Goal: Transaction & Acquisition: Purchase product/service

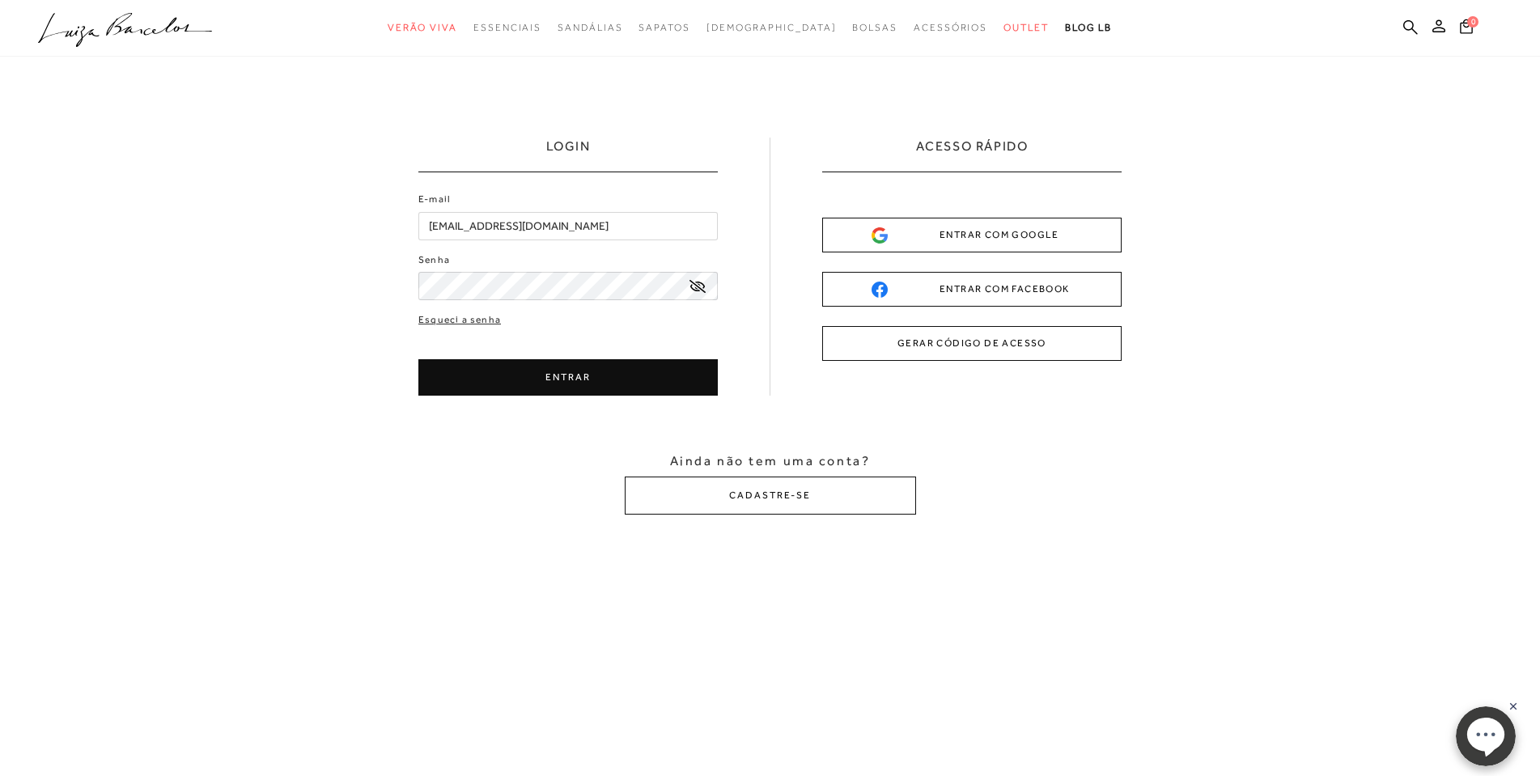
drag, startPoint x: 556, startPoint y: 408, endPoint x: 554, endPoint y: 385, distance: 23.1
click at [557, 408] on div "LOGIN E-mail [EMAIL_ADDRESS][DOMAIN_NAME] Senha" at bounding box center [770, 326] width 1540 height 539
click at [568, 381] on button "ENTRAR" at bounding box center [568, 377] width 299 height 36
click at [570, 380] on button "ENTRAR" at bounding box center [568, 377] width 299 height 36
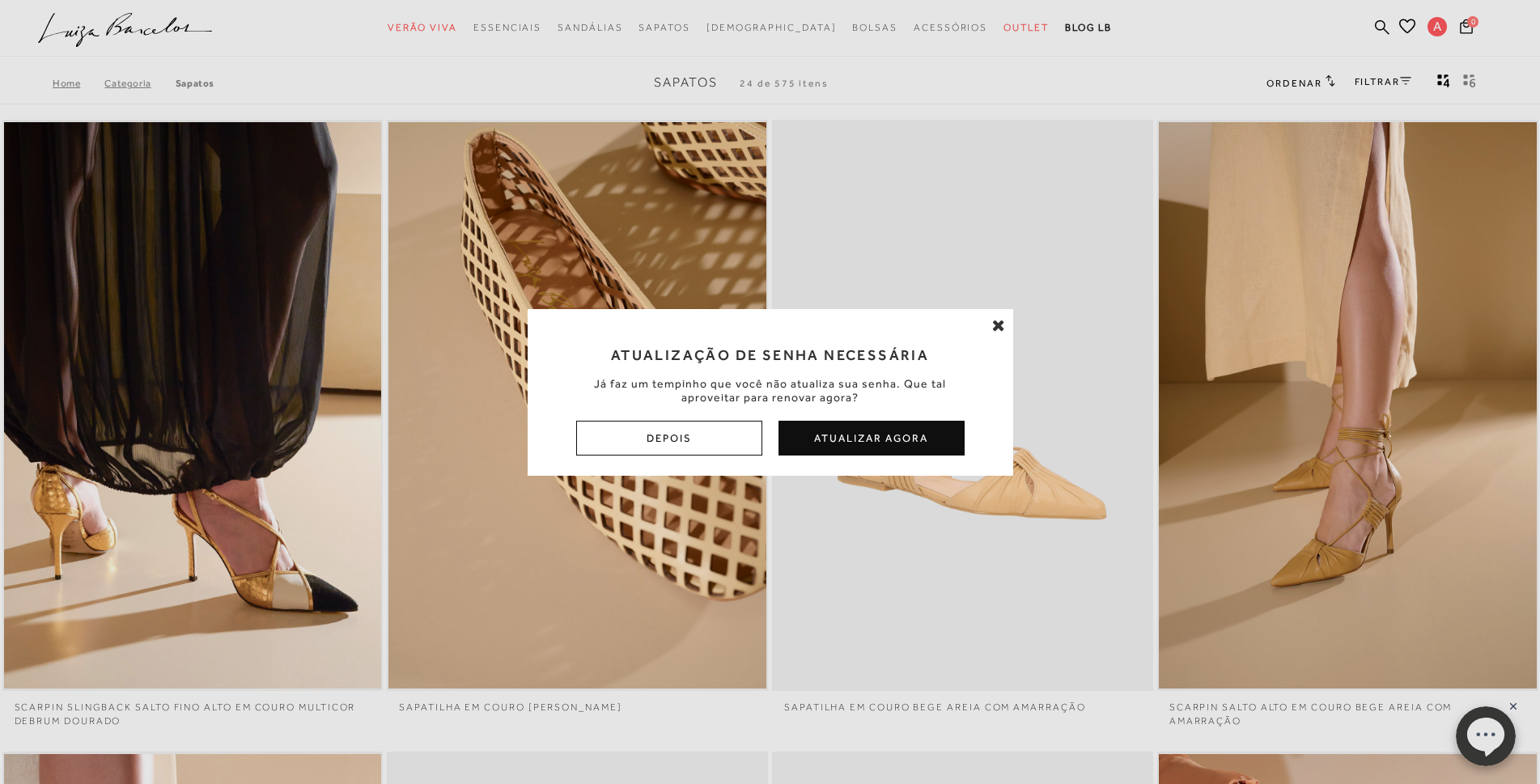
click at [903, 440] on button "Atualizar Agora" at bounding box center [871, 438] width 186 height 35
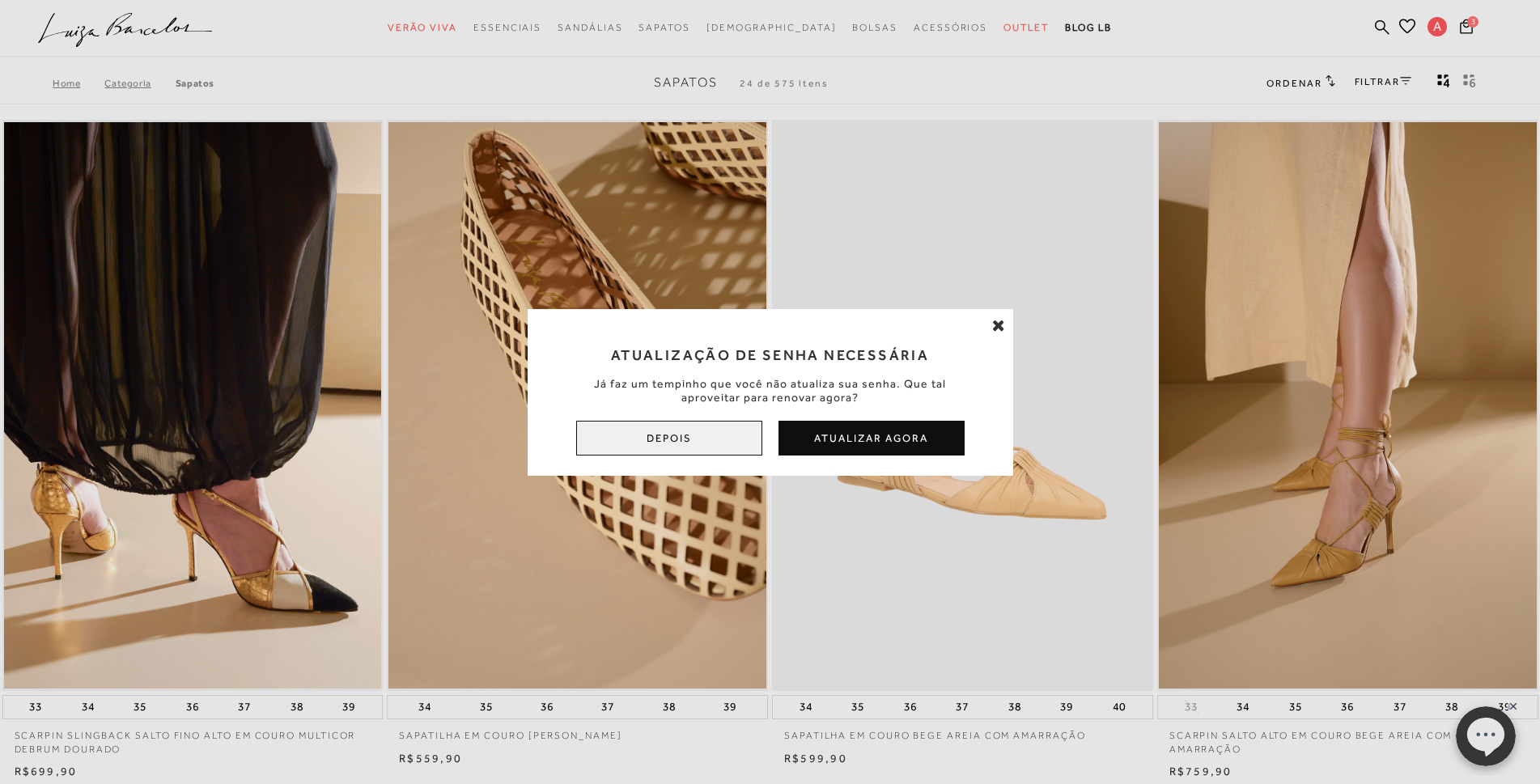
click at [599, 443] on button "Depois" at bounding box center [669, 438] width 186 height 35
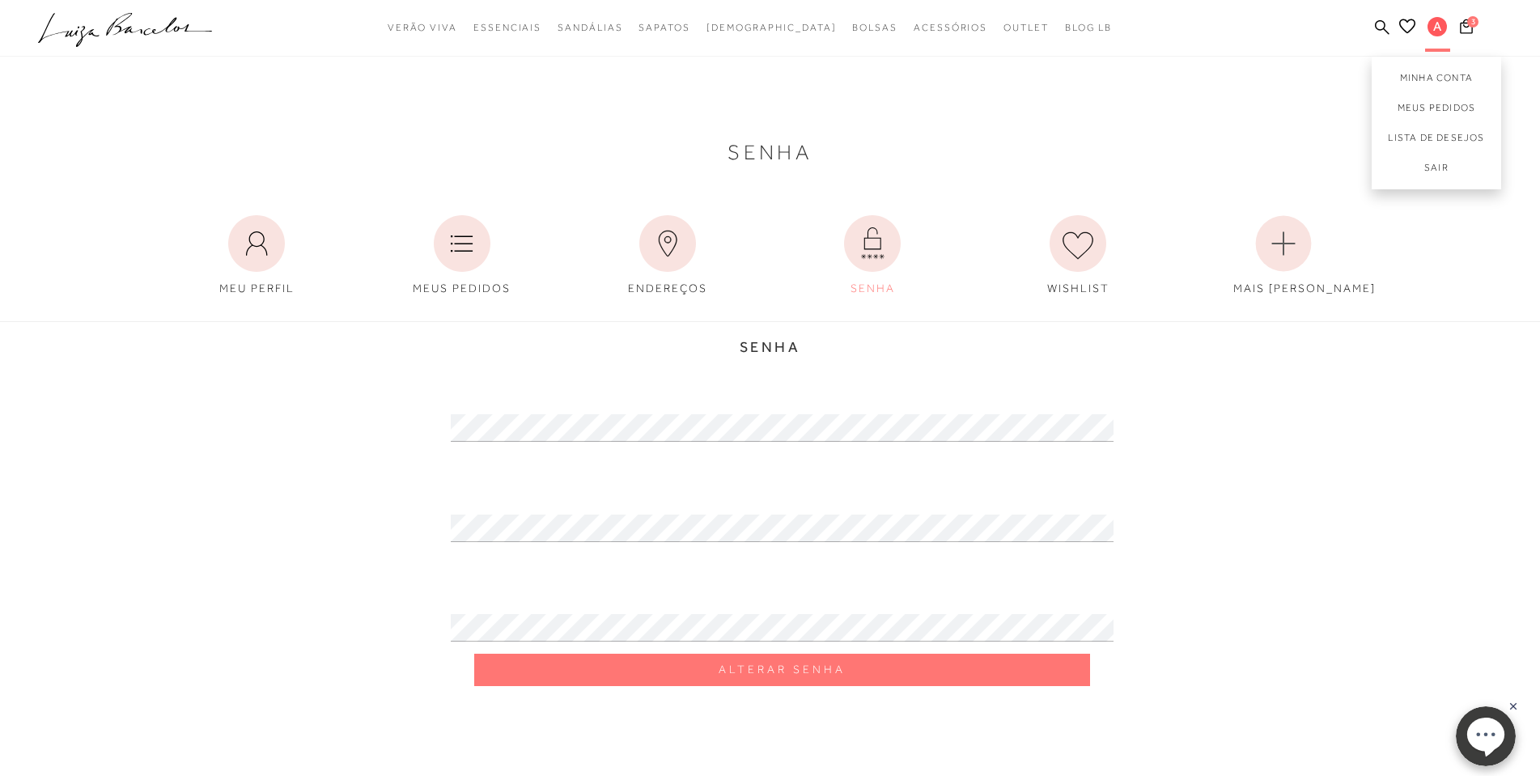
click at [1437, 29] on span "A" at bounding box center [1436, 26] width 19 height 19
click at [251, 239] on icon at bounding box center [256, 243] width 21 height 24
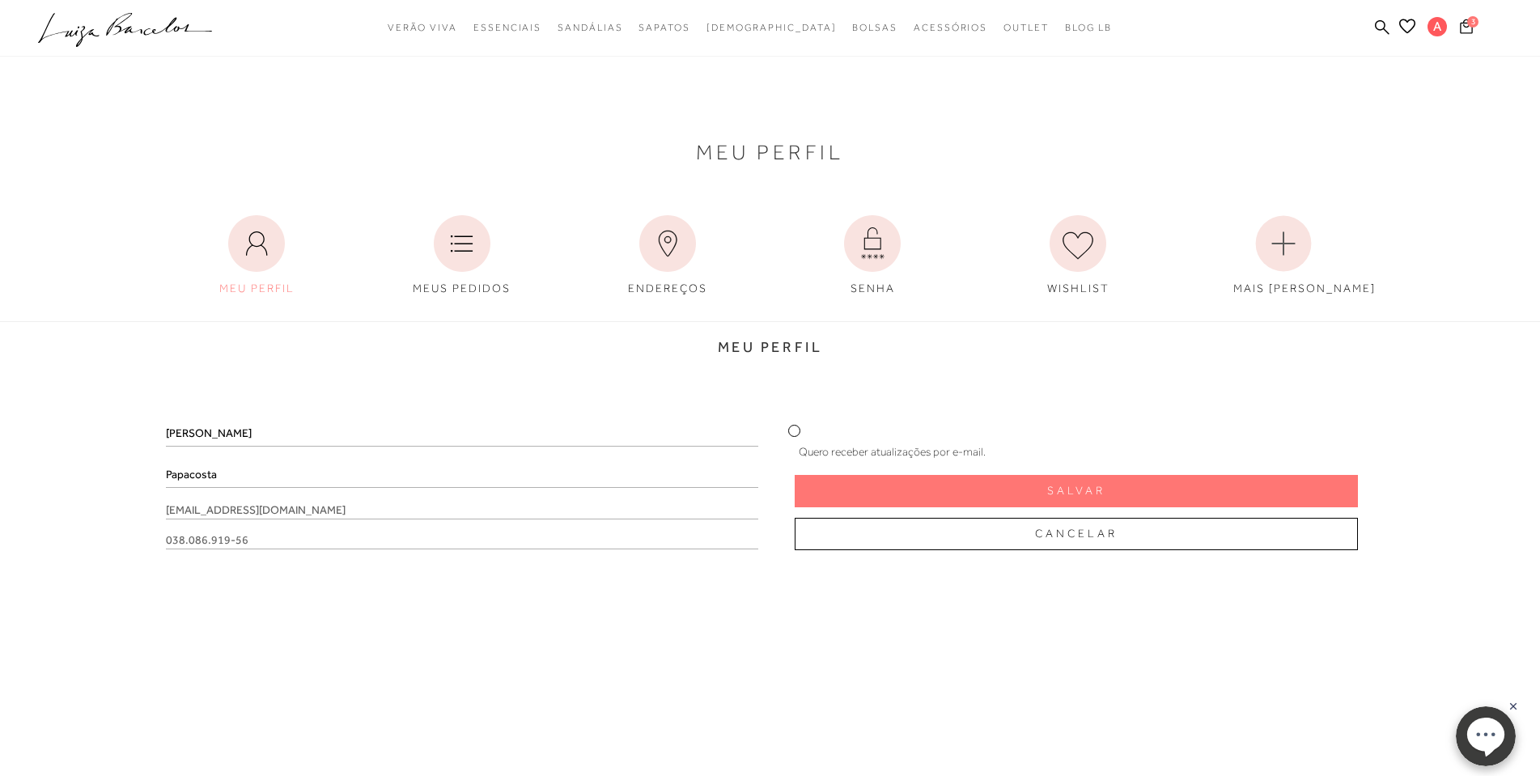
click at [1470, 25] on span "3" at bounding box center [1472, 21] width 11 height 11
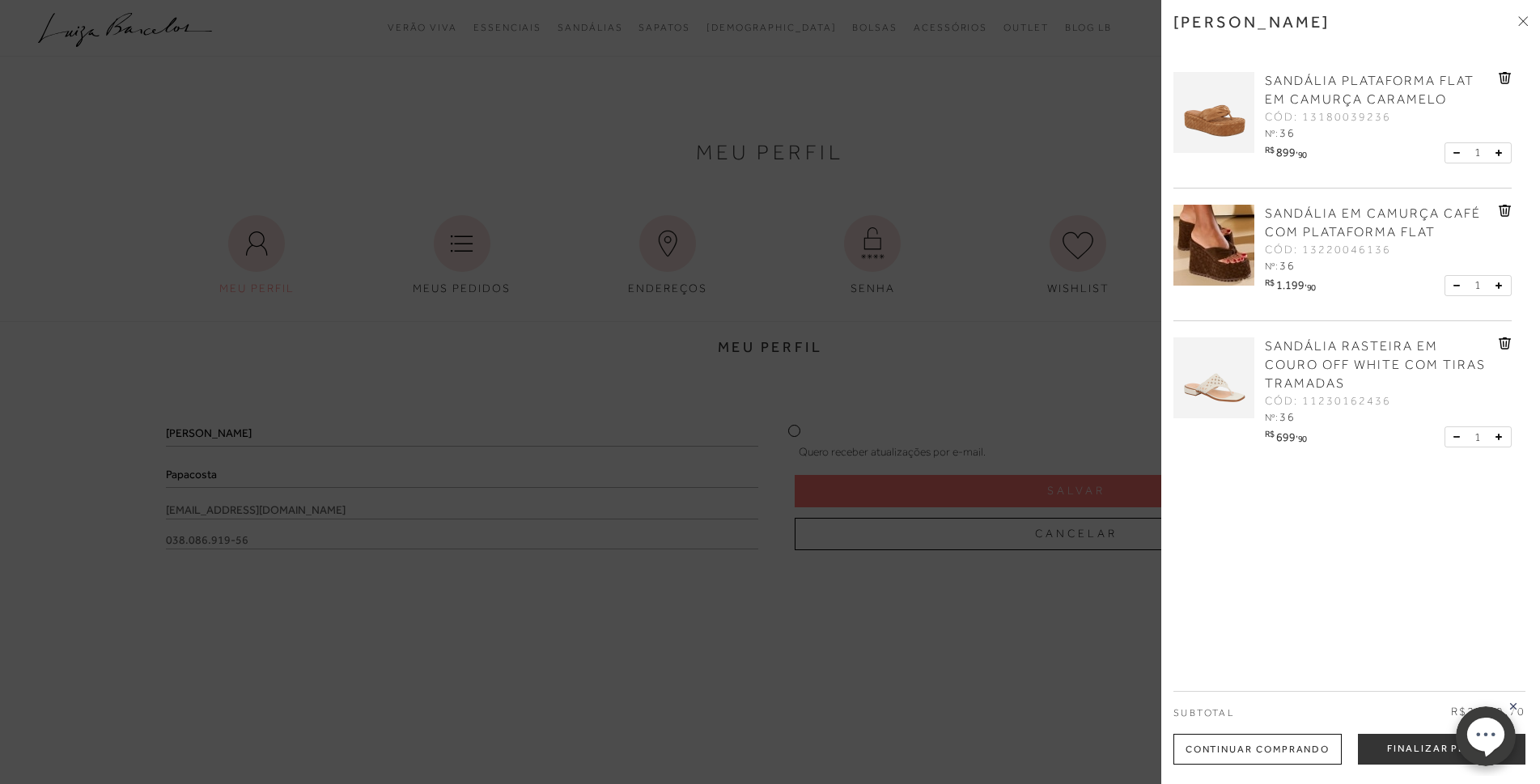
click at [459, 693] on div at bounding box center [770, 392] width 1540 height 784
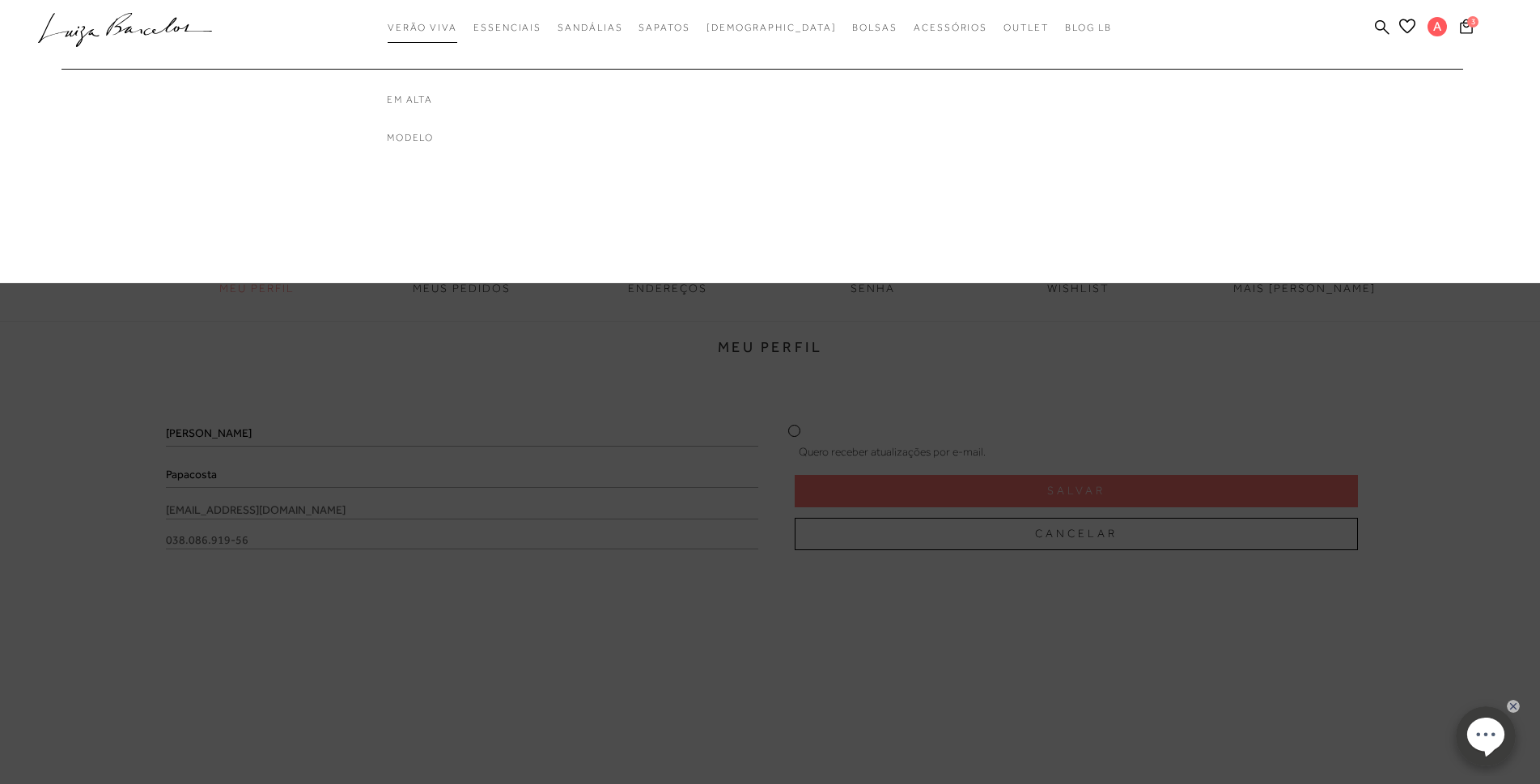
click at [457, 24] on span "Verão Viva" at bounding box center [422, 27] width 70 height 11
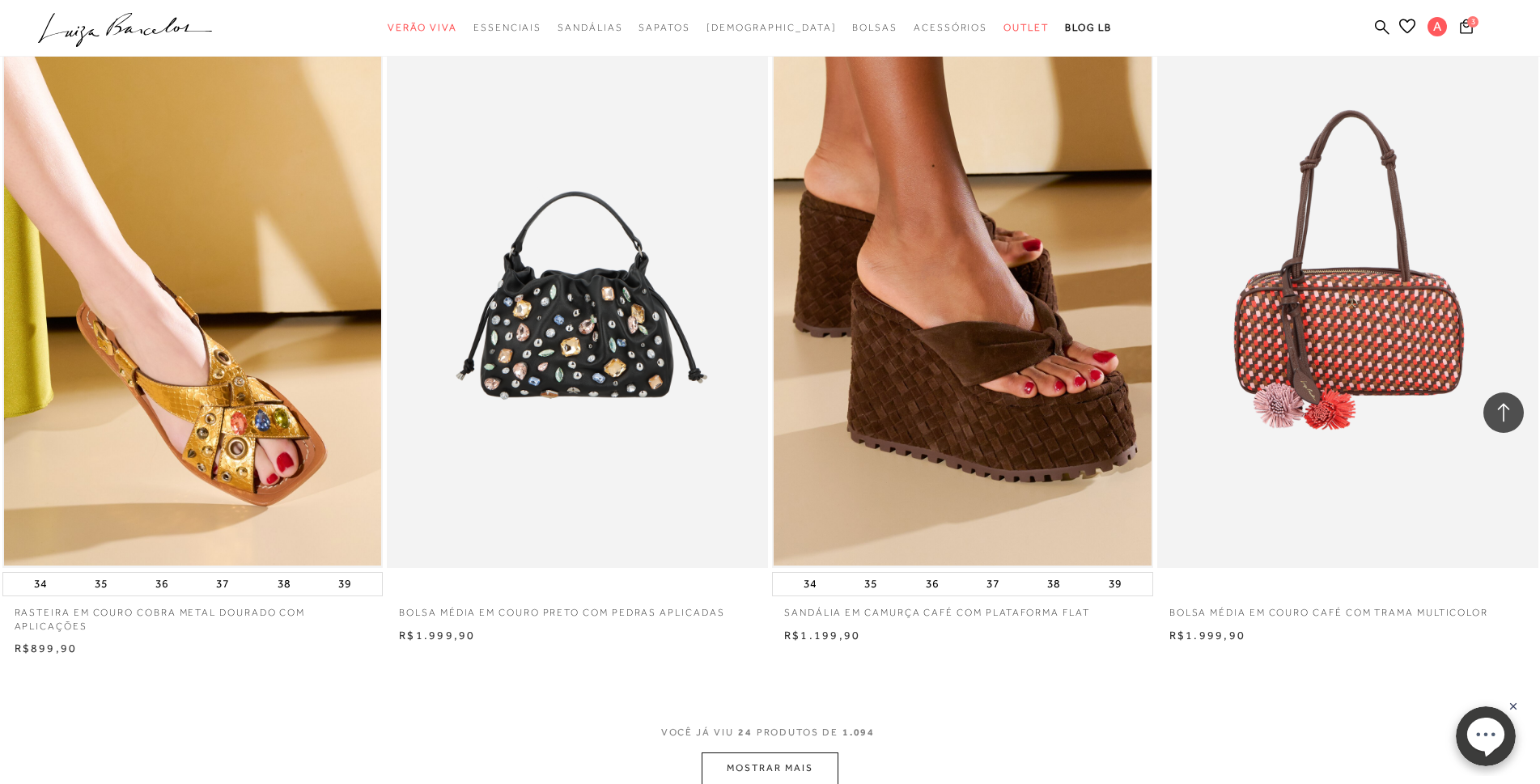
scroll to position [3720, 0]
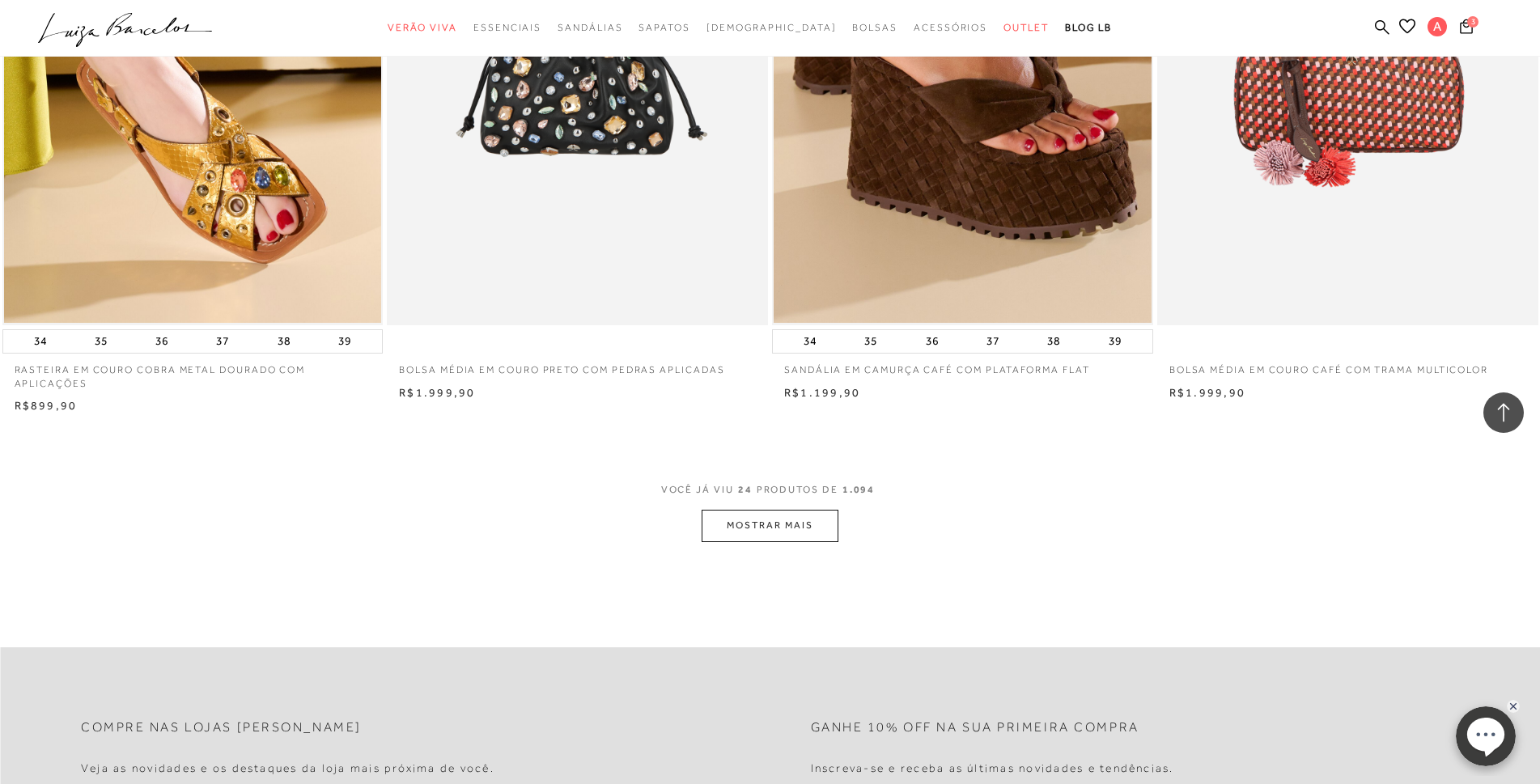
click at [818, 541] on button "MOSTRAR MAIS" at bounding box center [770, 526] width 136 height 32
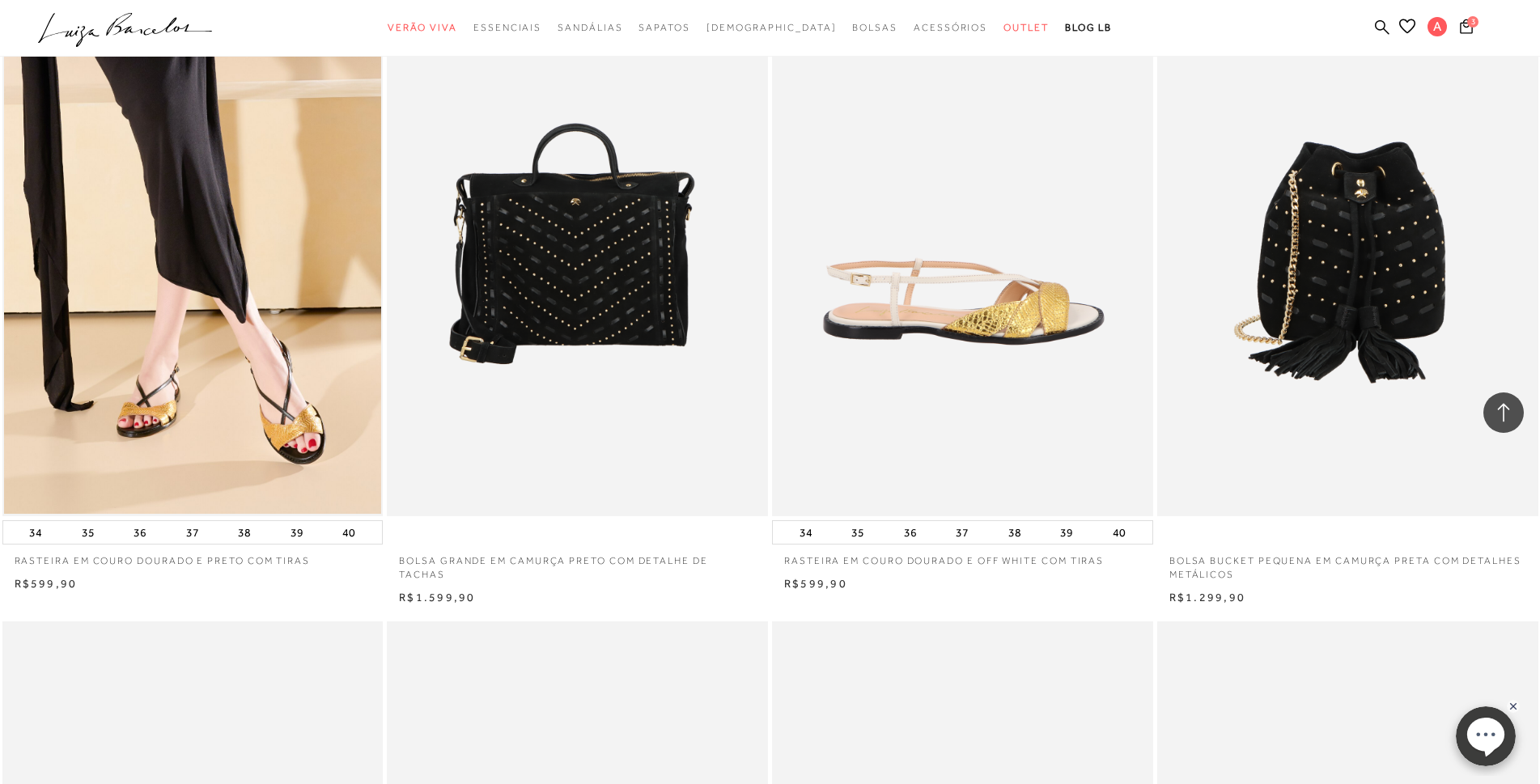
scroll to position [4690, 0]
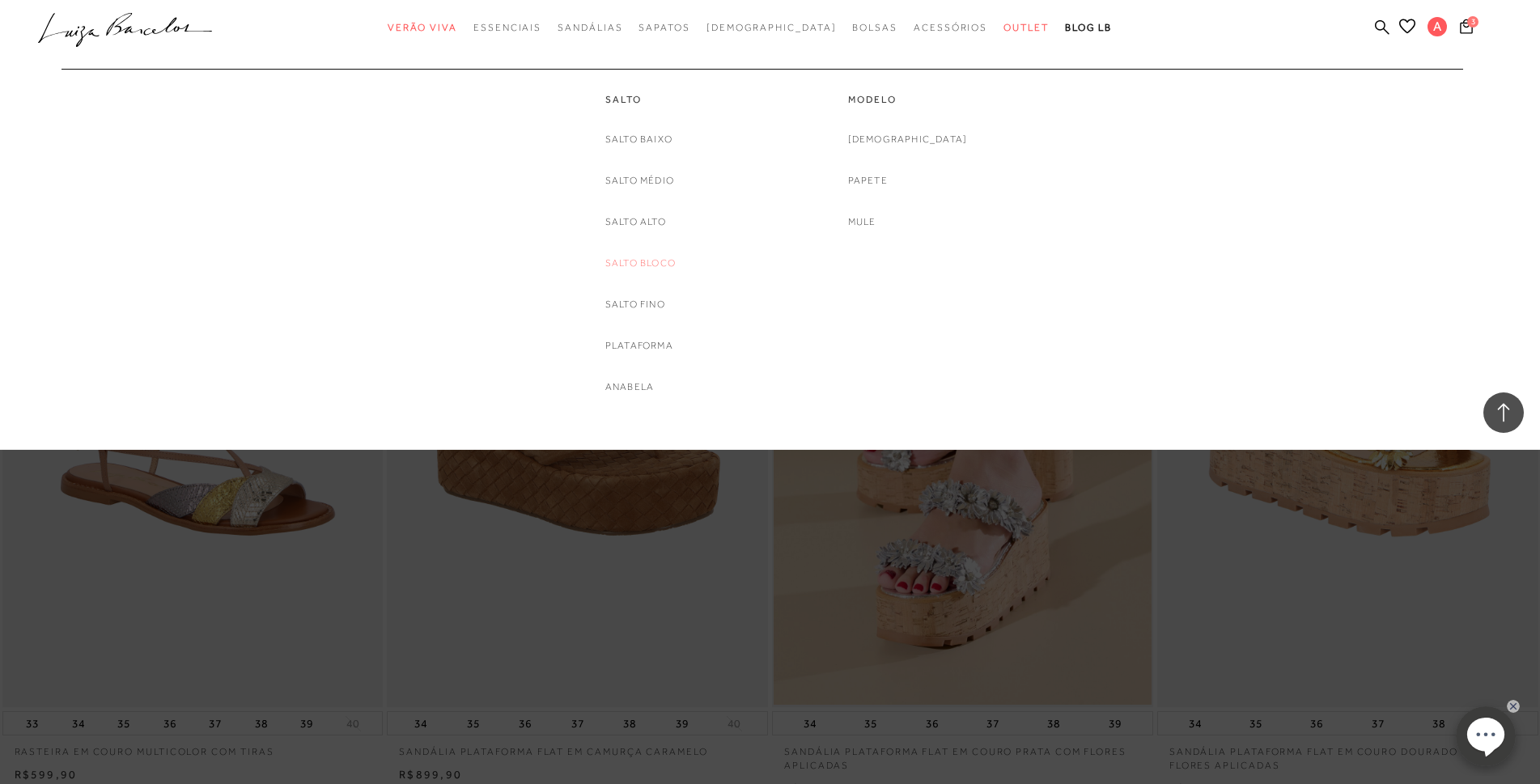
click at [652, 258] on link "Salto Bloco" at bounding box center [640, 262] width 71 height 17
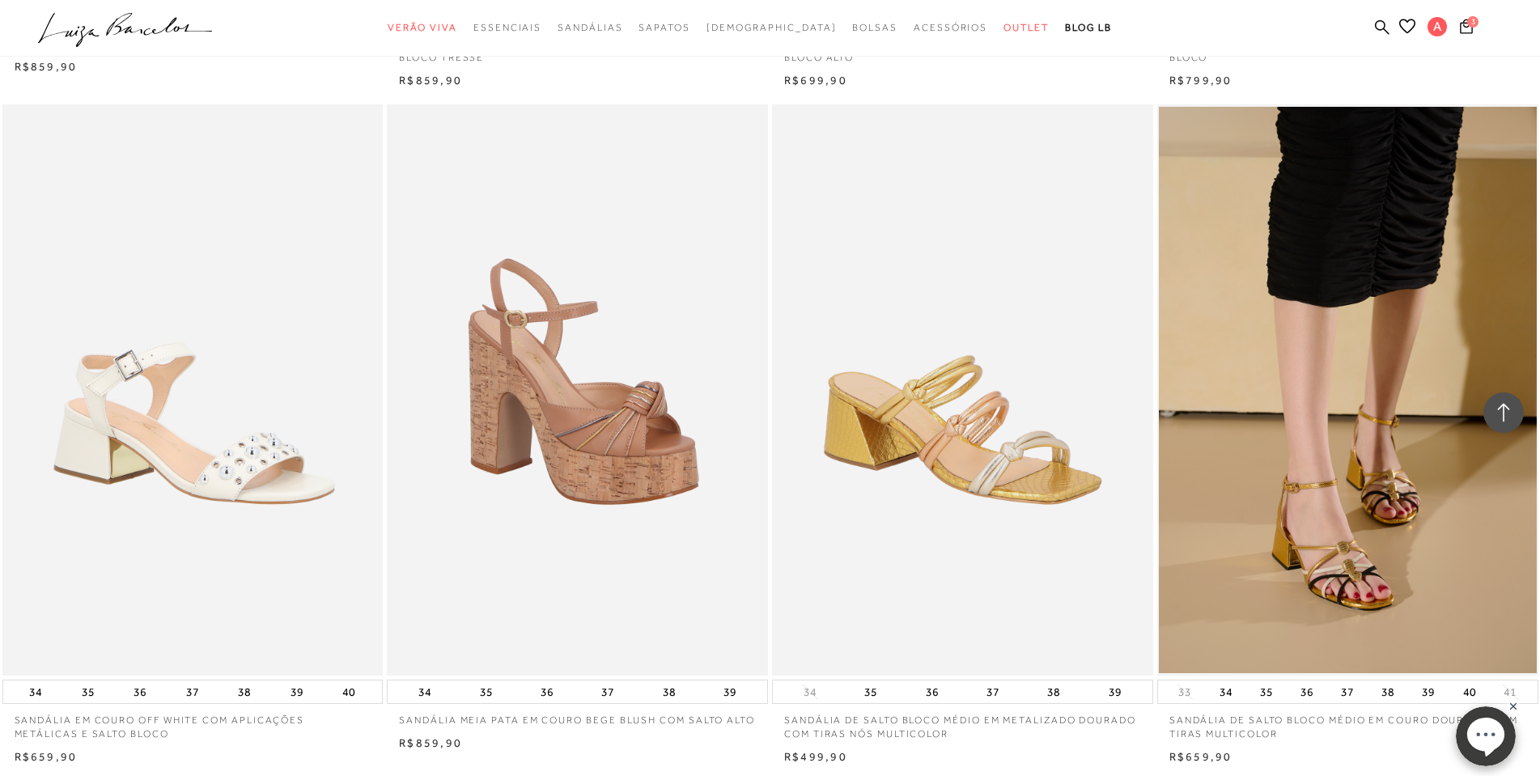
scroll to position [4043, 0]
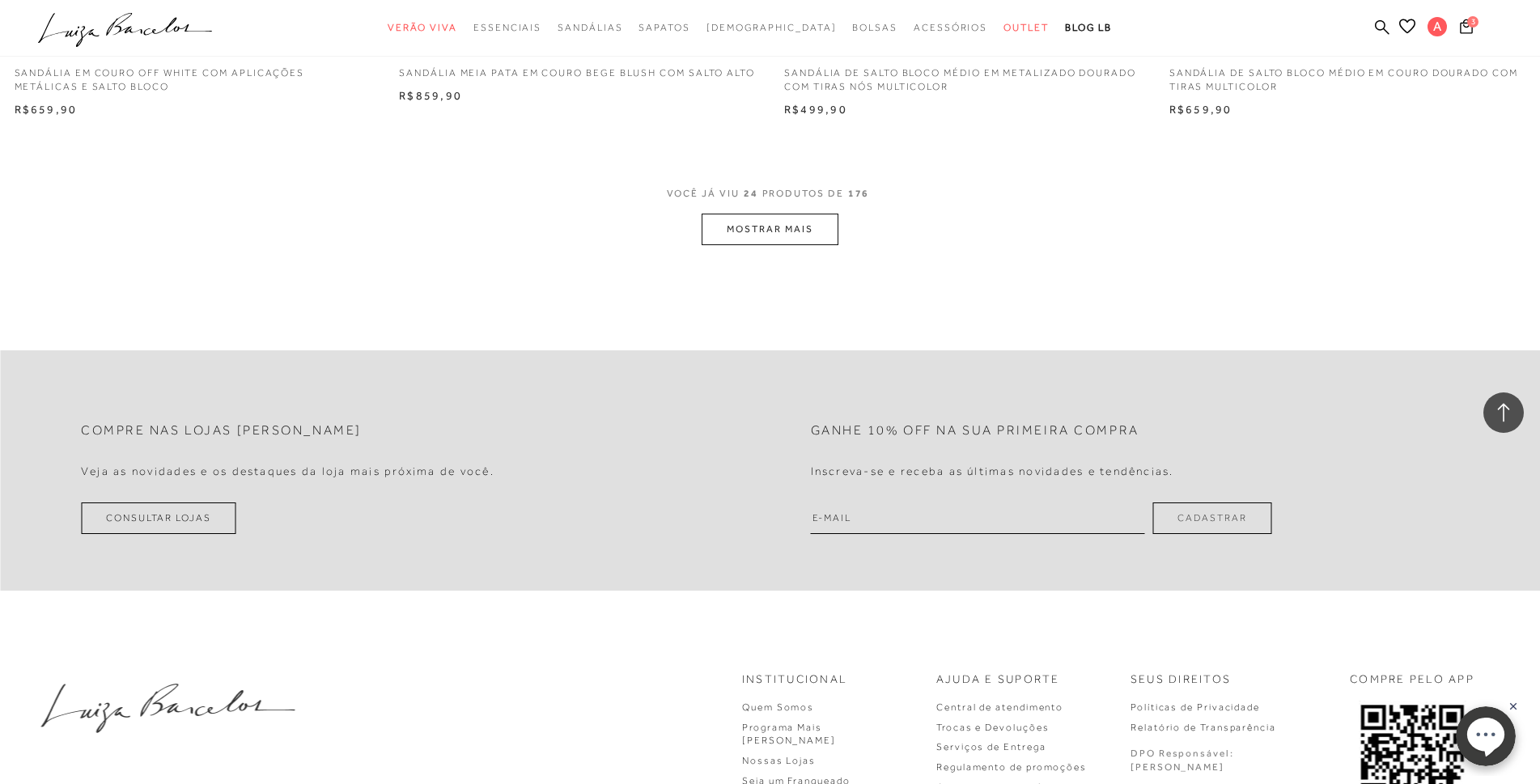
click at [826, 228] on button "MOSTRAR MAIS" at bounding box center [770, 229] width 136 height 32
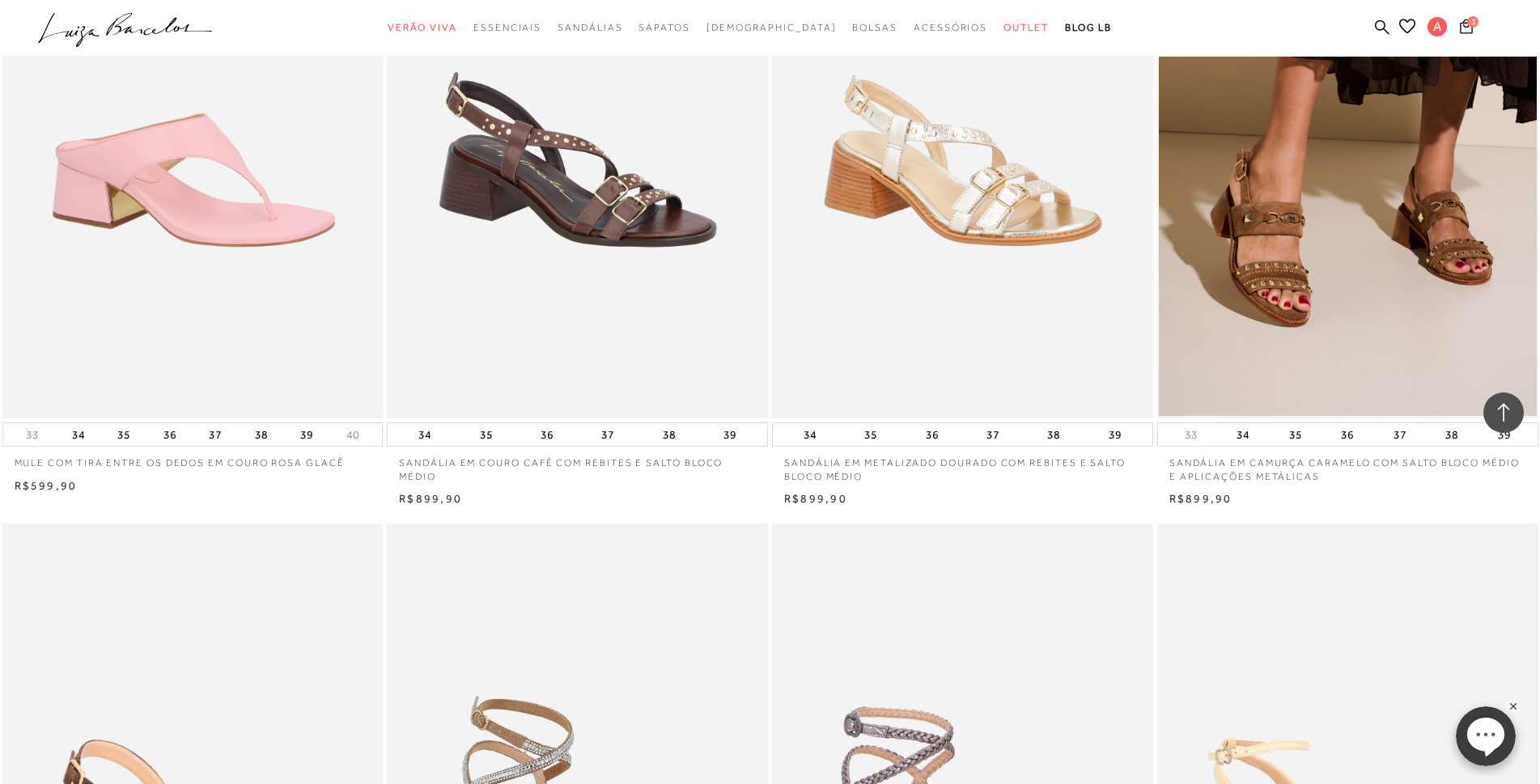
scroll to position [7601, 0]
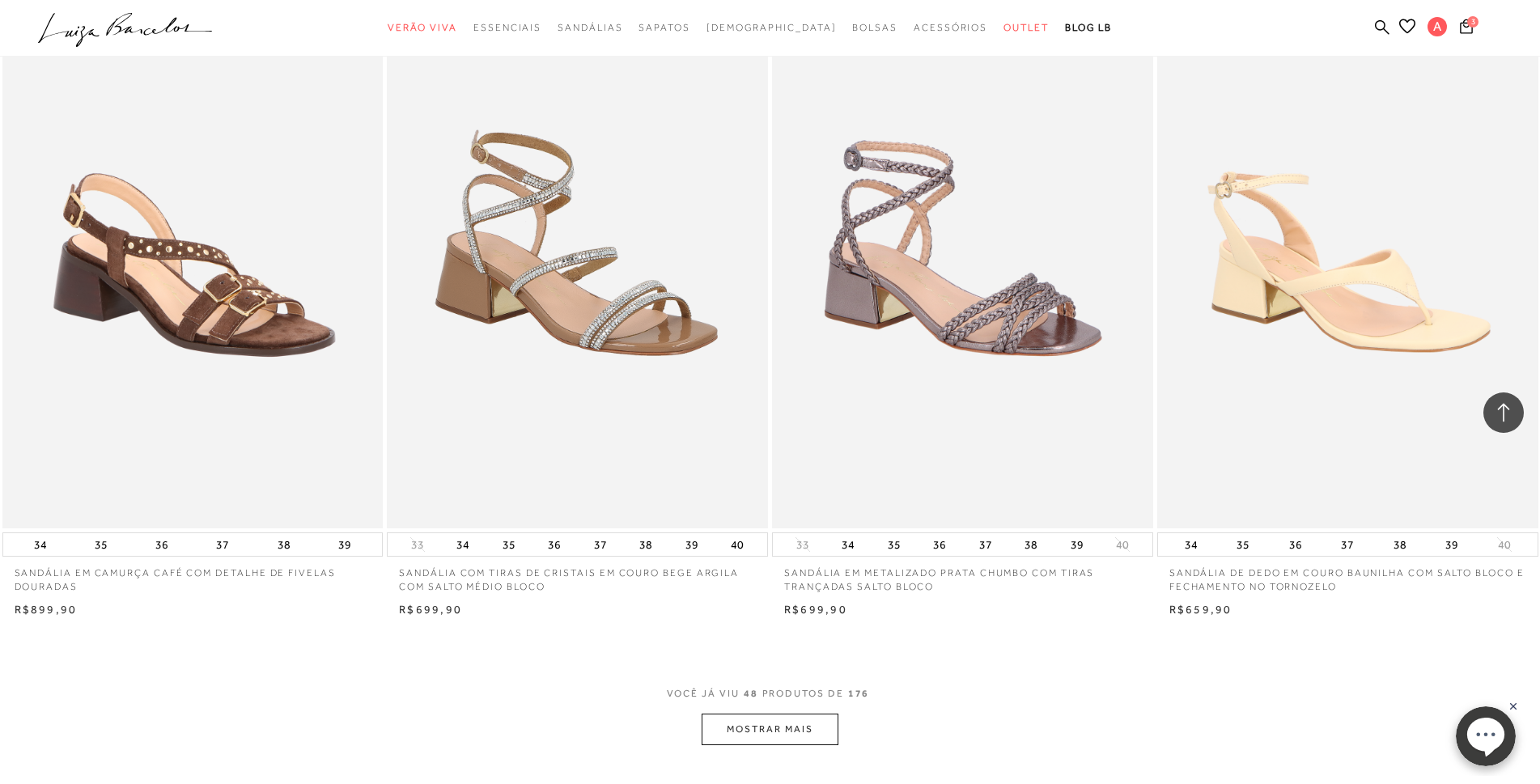
click at [770, 730] on button "MOSTRAR MAIS" at bounding box center [770, 729] width 136 height 32
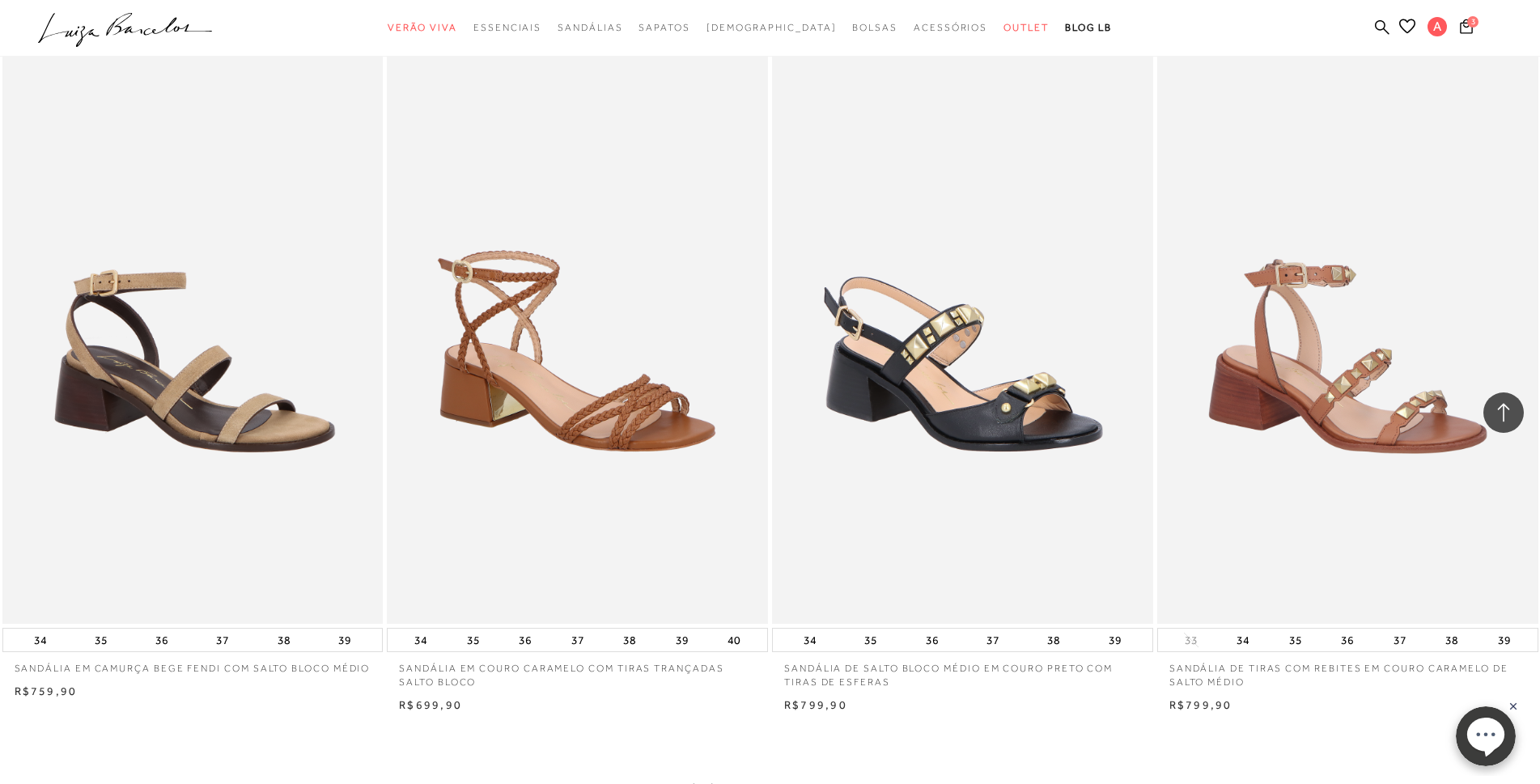
scroll to position [11806, 0]
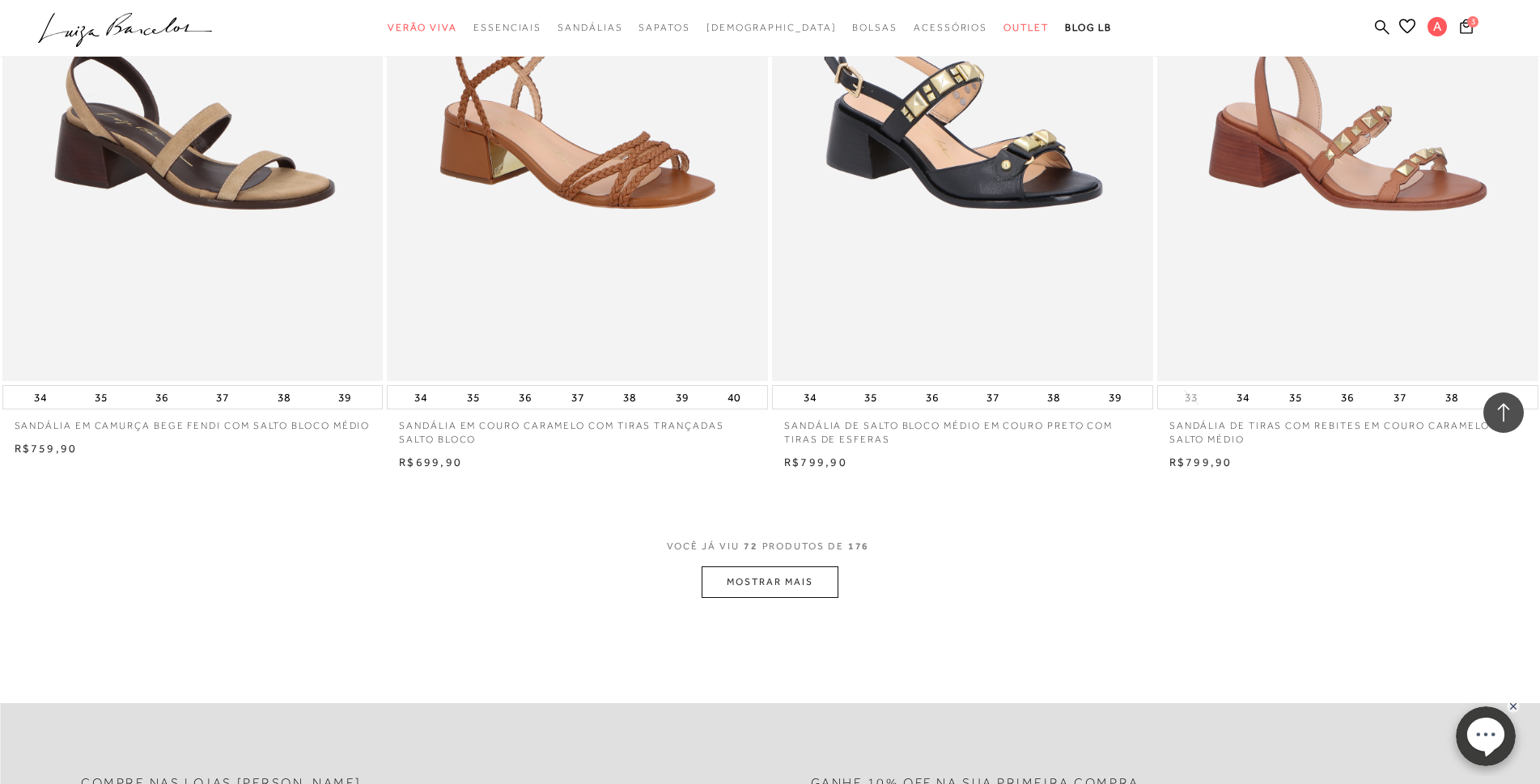
click at [774, 581] on button "MOSTRAR MAIS" at bounding box center [770, 582] width 136 height 32
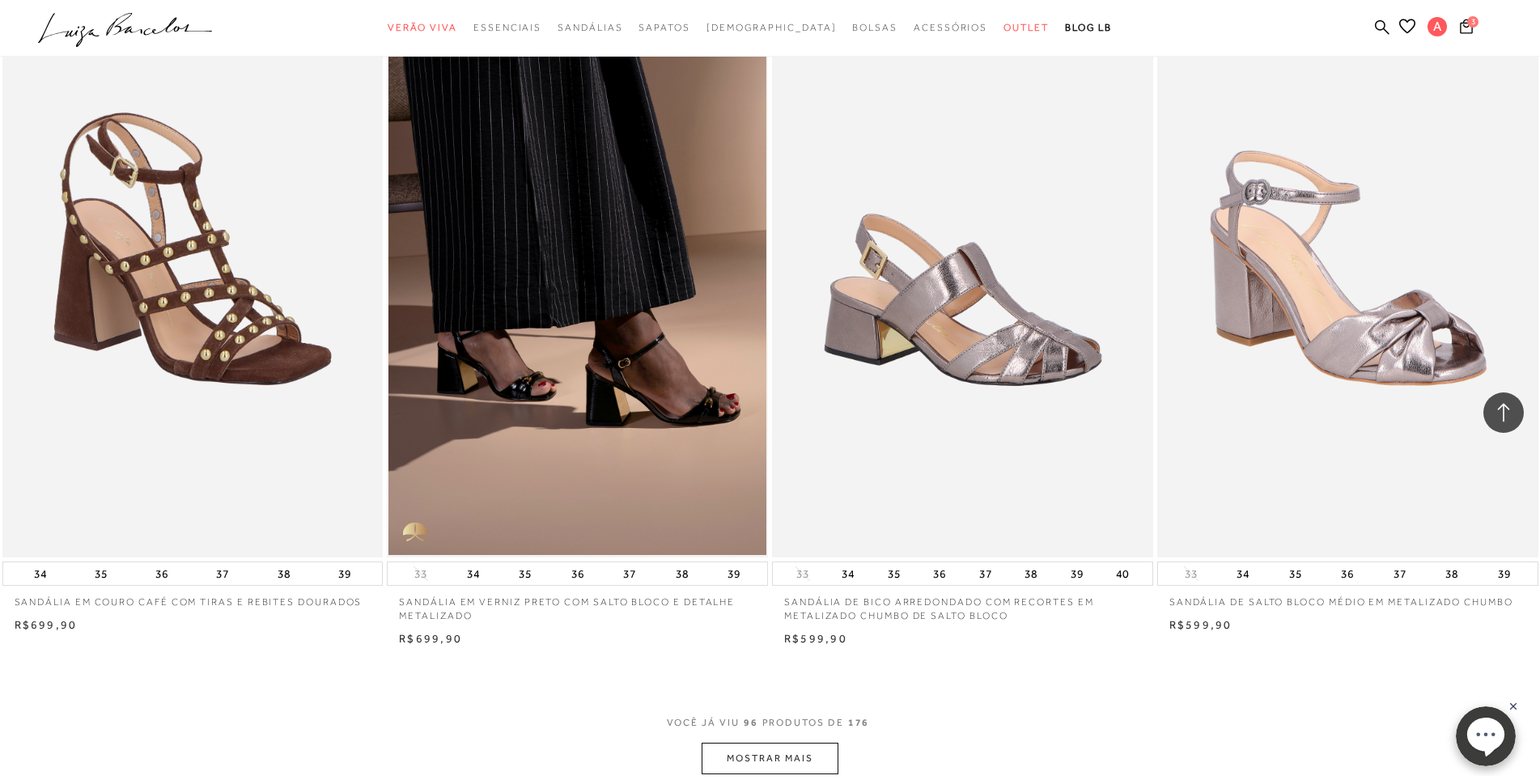
scroll to position [15850, 0]
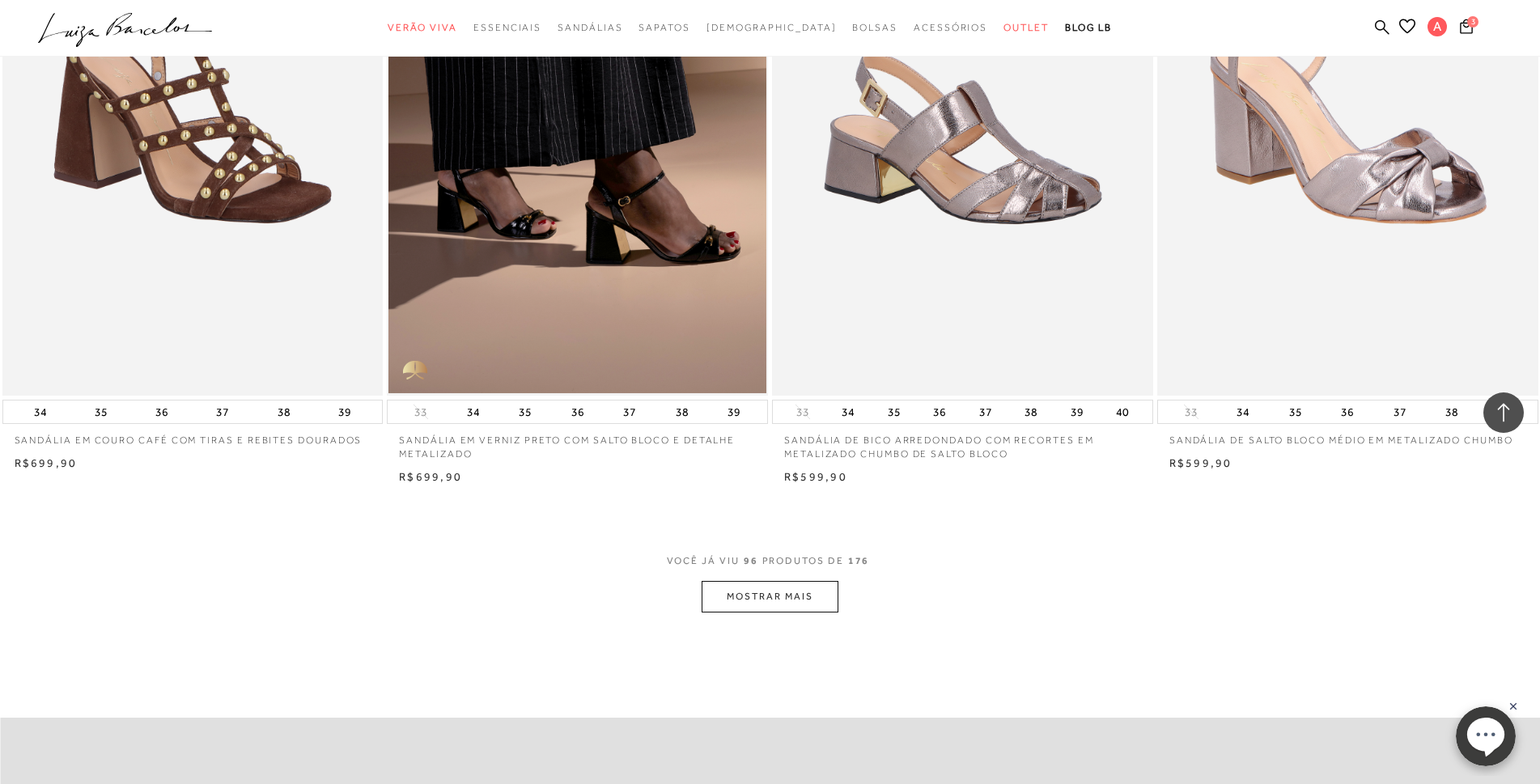
click at [764, 594] on button "MOSTRAR MAIS" at bounding box center [770, 596] width 136 height 32
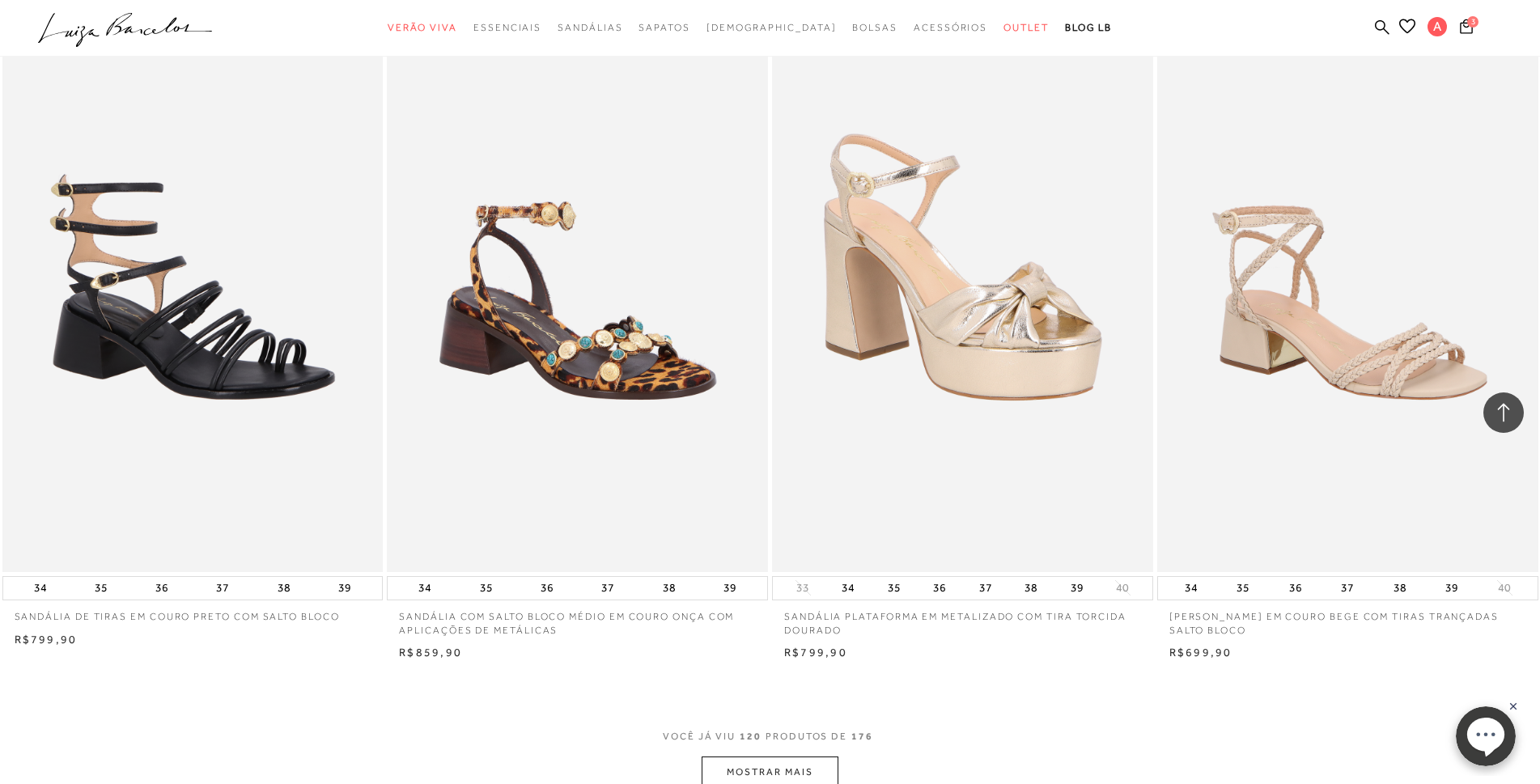
scroll to position [19811, 0]
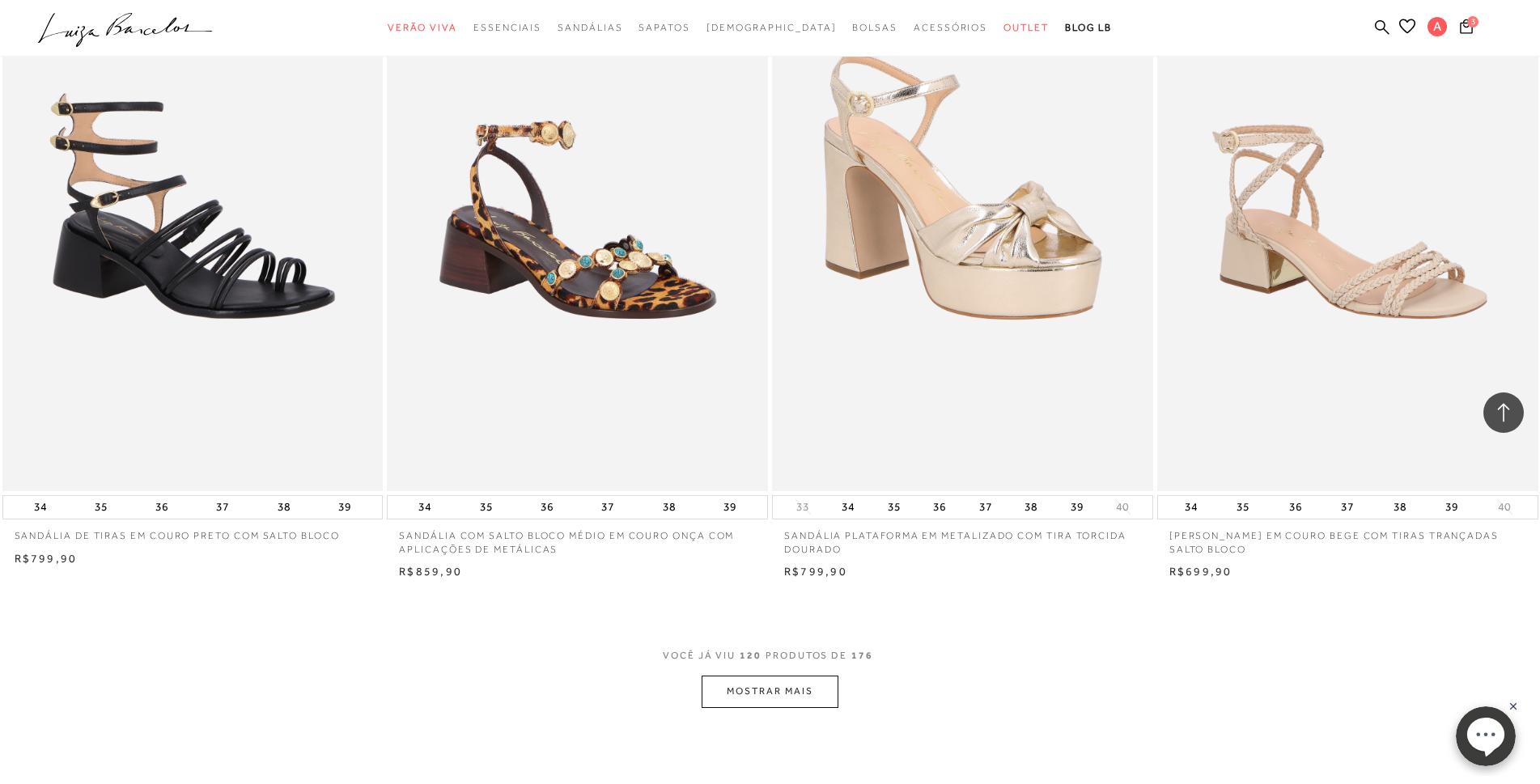
click at [754, 691] on button "MOSTRAR MAIS" at bounding box center [770, 691] width 136 height 32
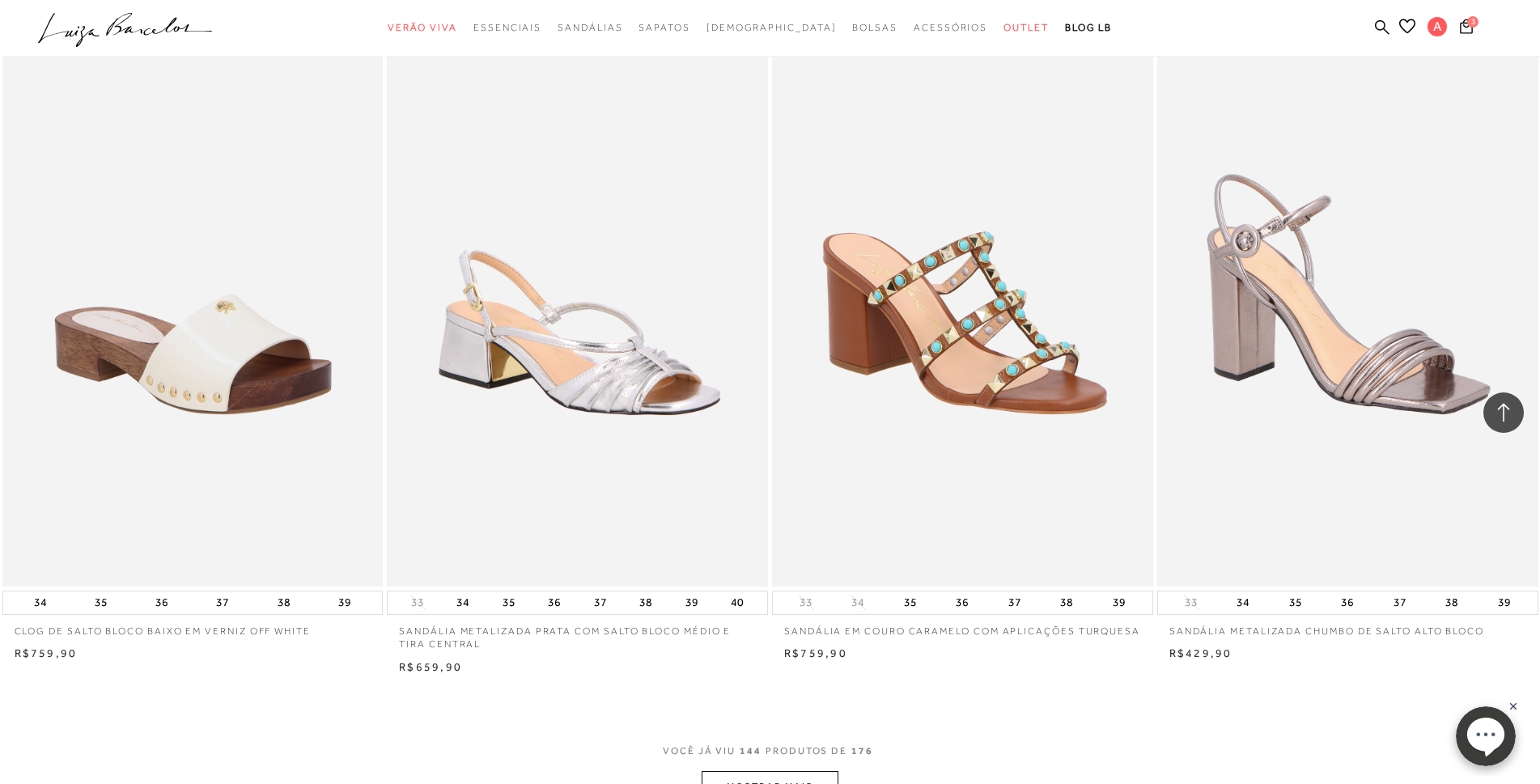
scroll to position [24178, 0]
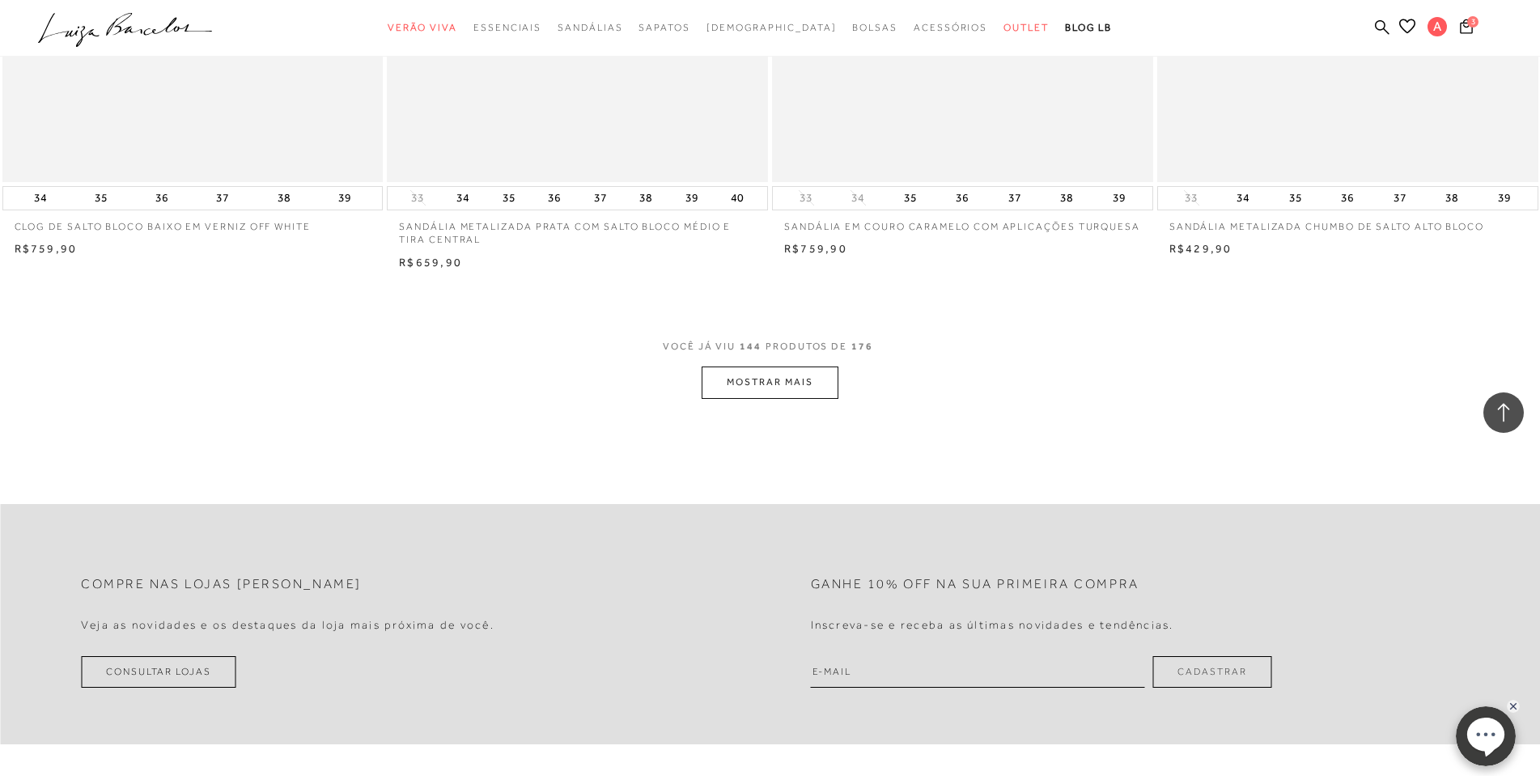
click at [775, 380] on button "MOSTRAR MAIS" at bounding box center [770, 382] width 136 height 32
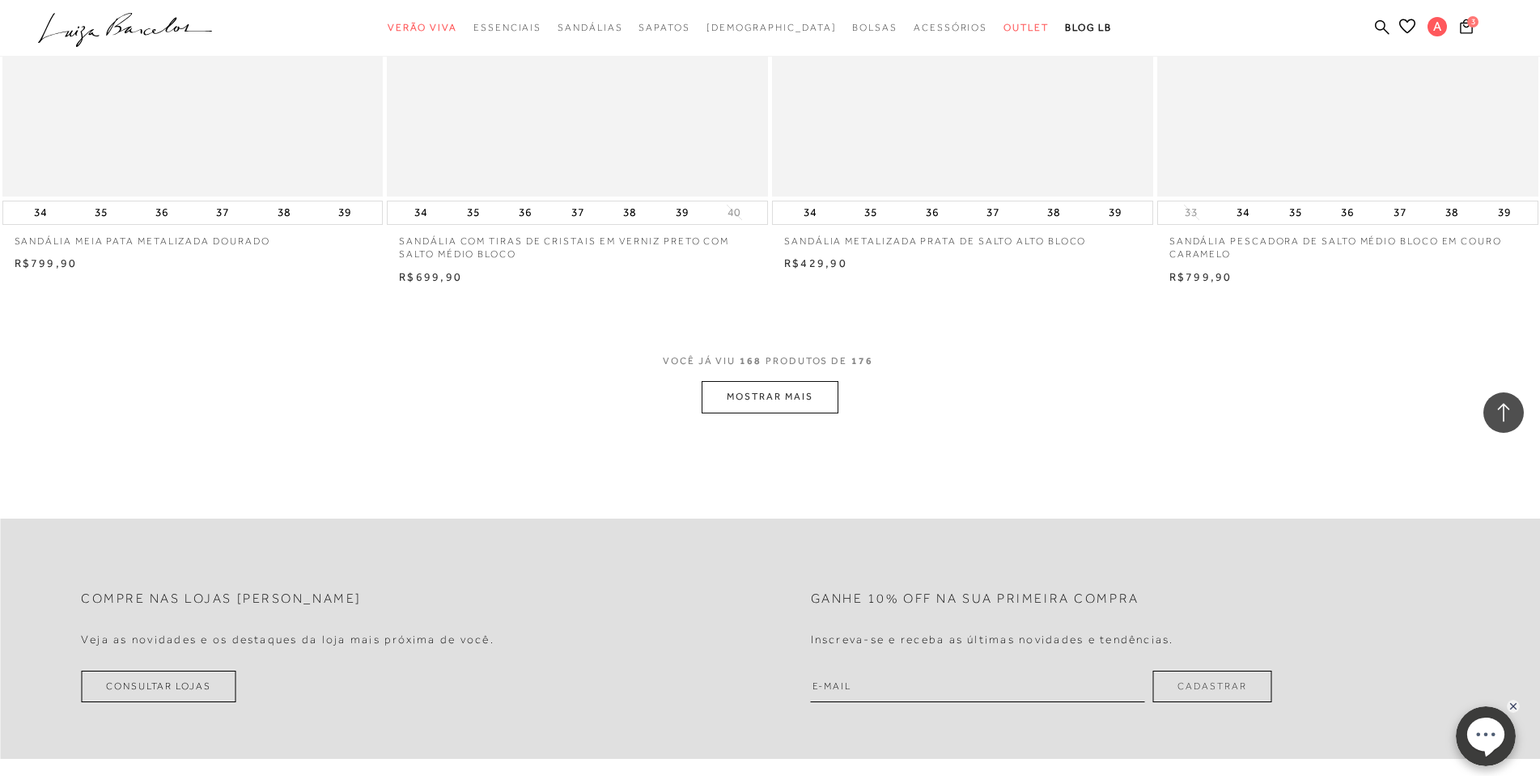
scroll to position [28302, 0]
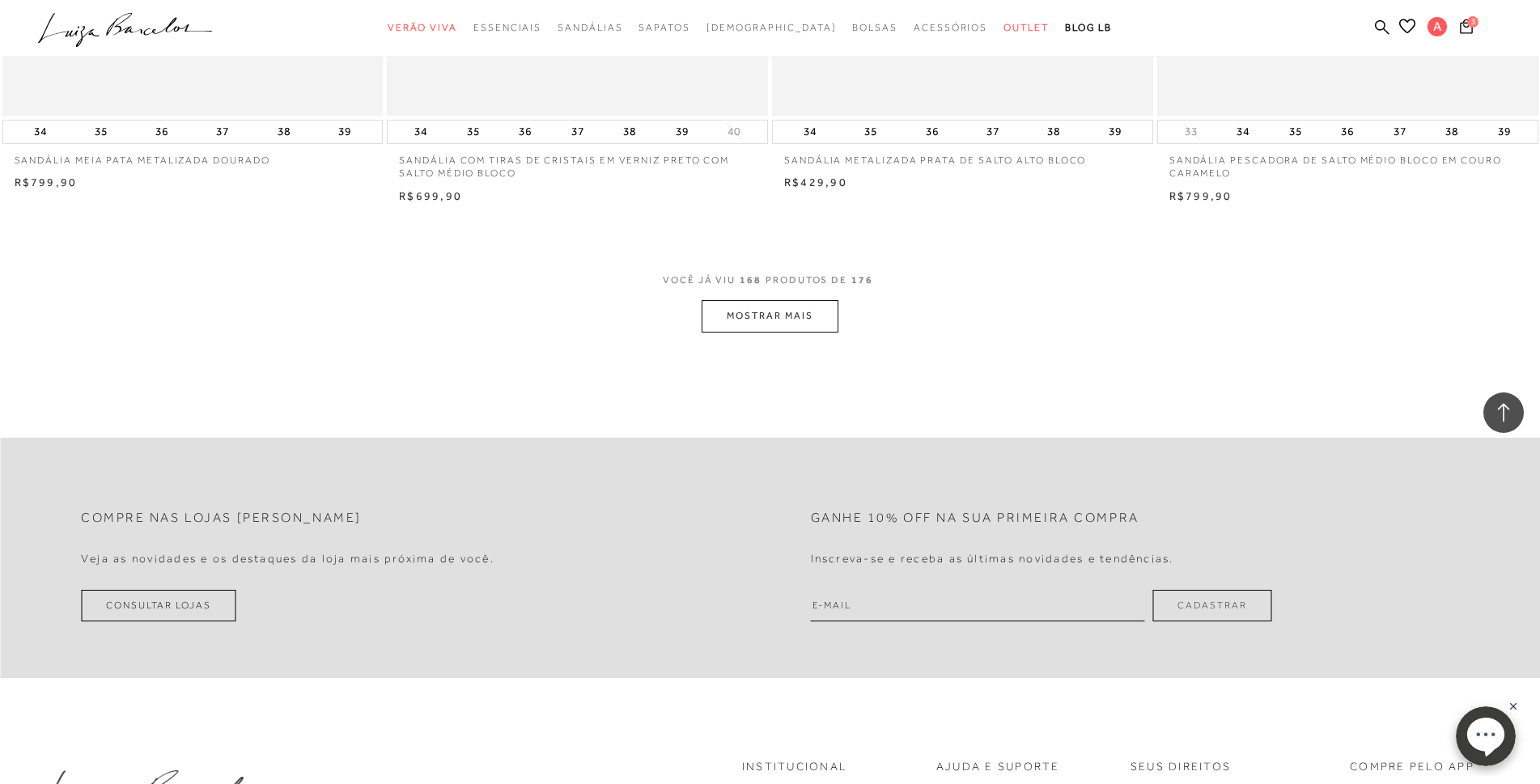
click at [812, 315] on button "MOSTRAR MAIS" at bounding box center [770, 316] width 136 height 32
